Goal: Find specific page/section: Find specific page/section

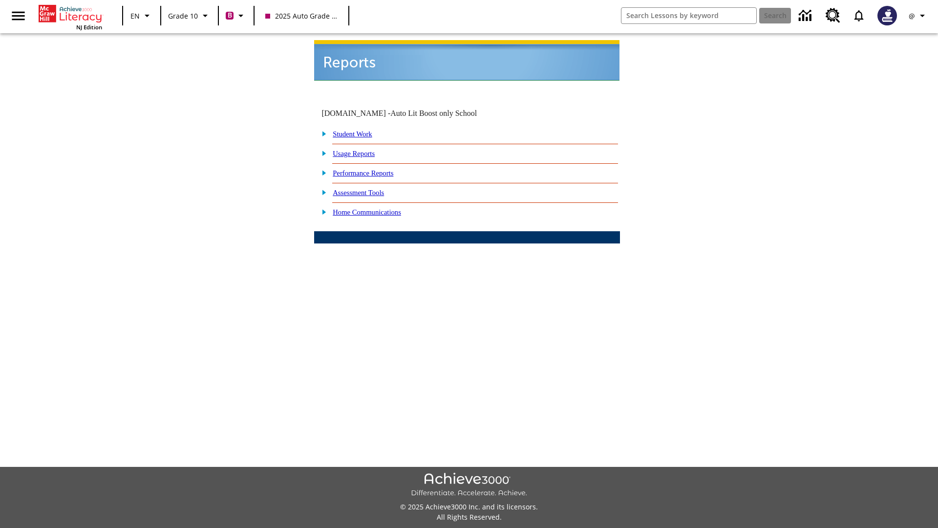
click at [359, 130] on link "Student Work" at bounding box center [352, 134] width 39 height 8
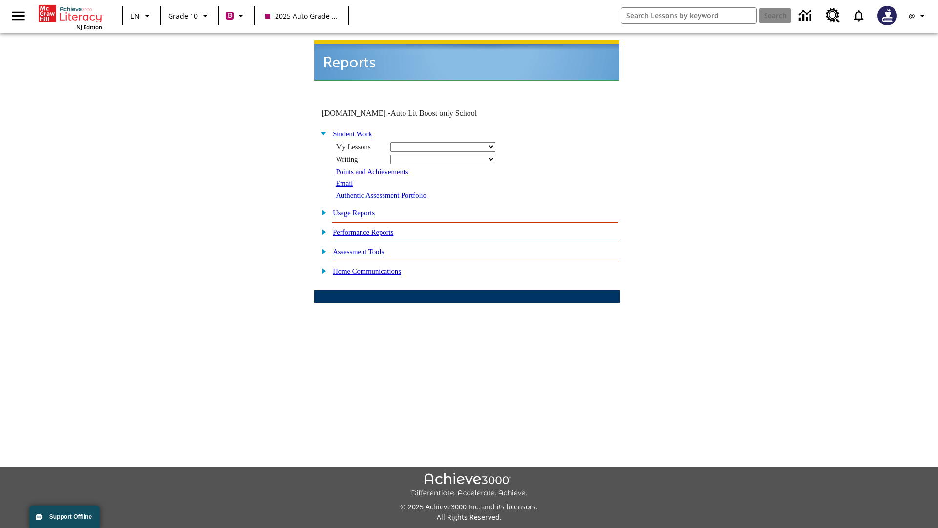
select select "/options/reports/?report_id=24&atype=2&section=2"
